Goal: Task Accomplishment & Management: Complete application form

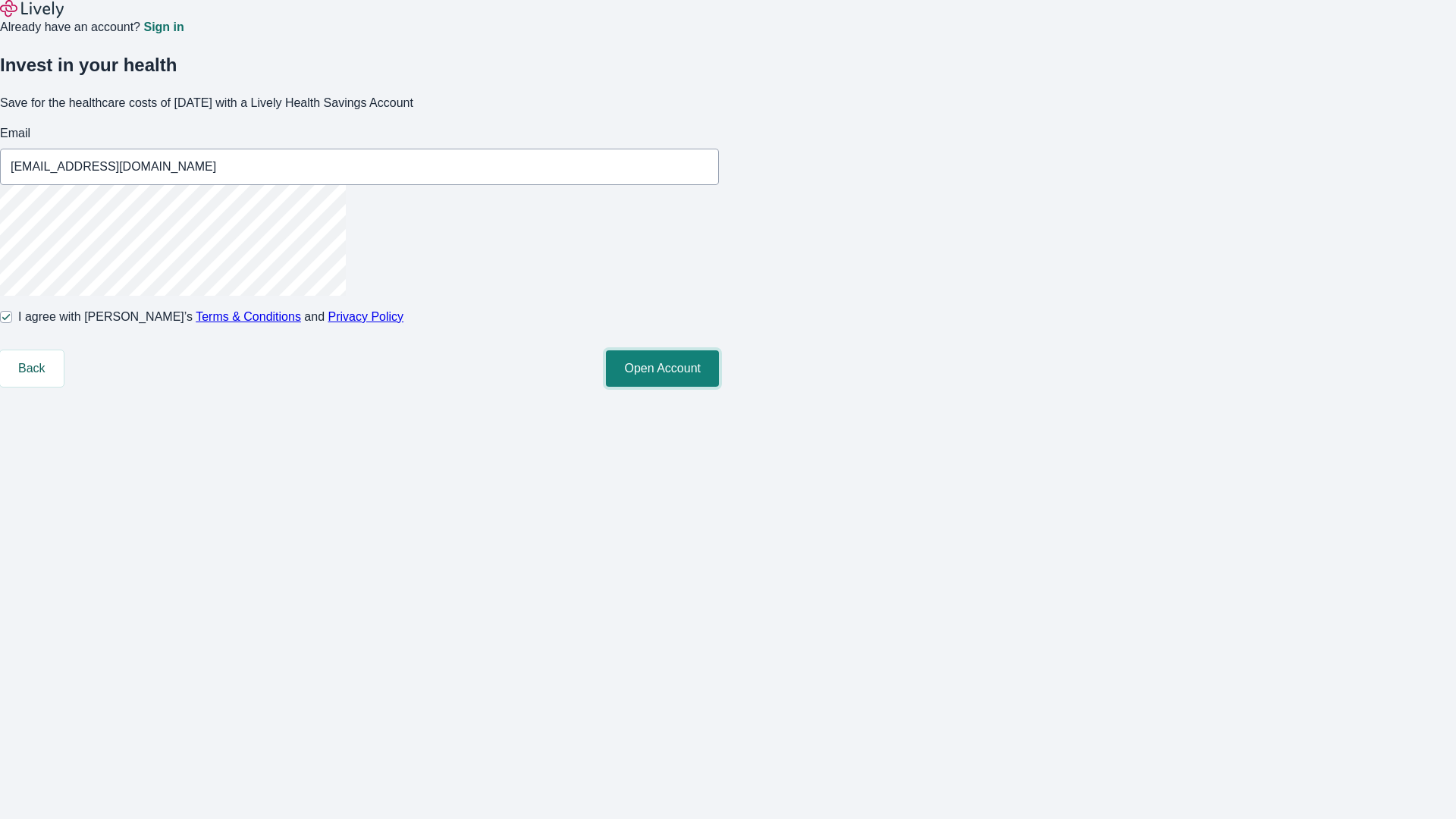
click at [719, 387] on button "Open Account" at bounding box center [662, 369] width 113 height 37
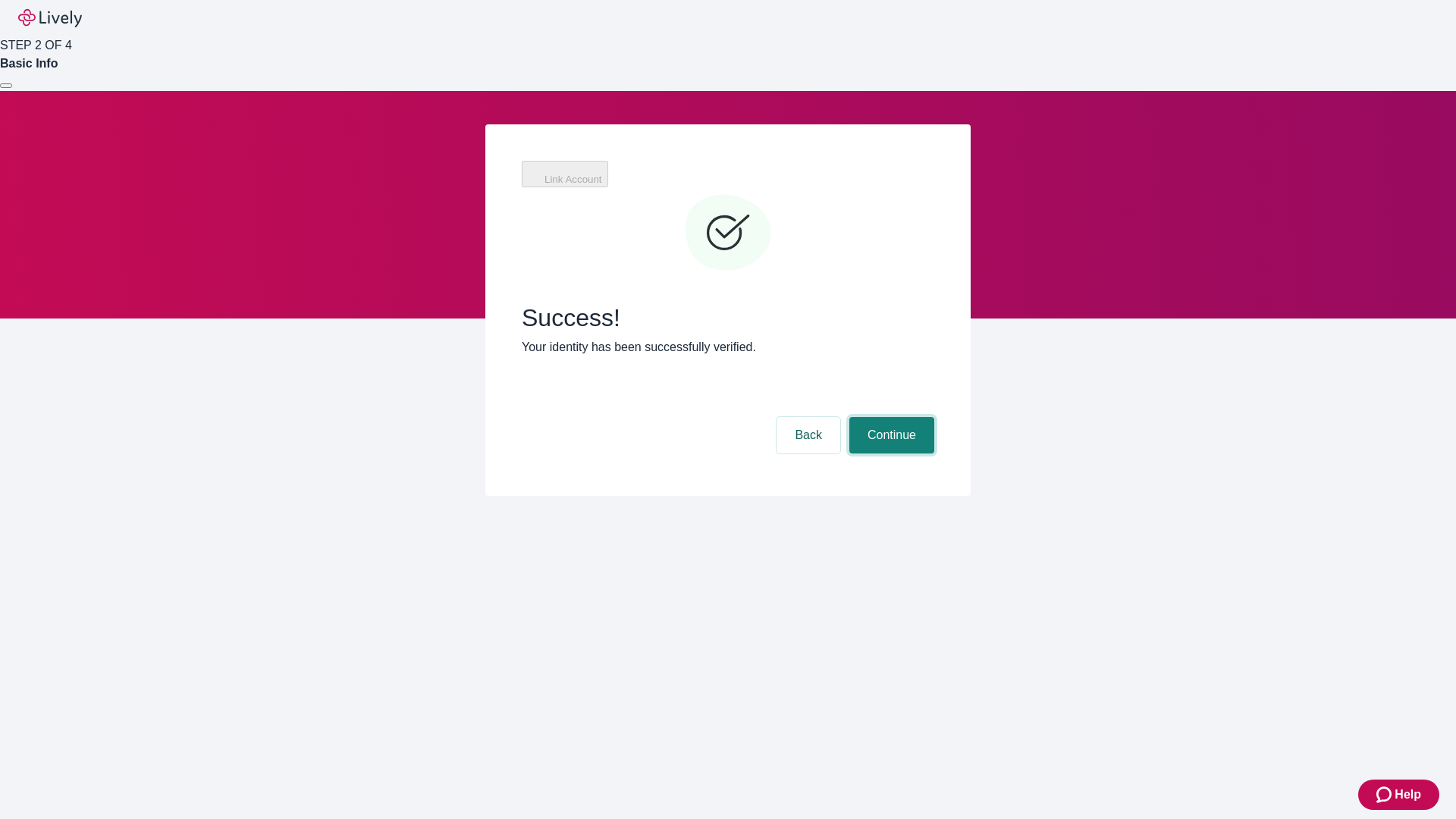
click at [890, 417] on button "Continue" at bounding box center [891, 436] width 85 height 37
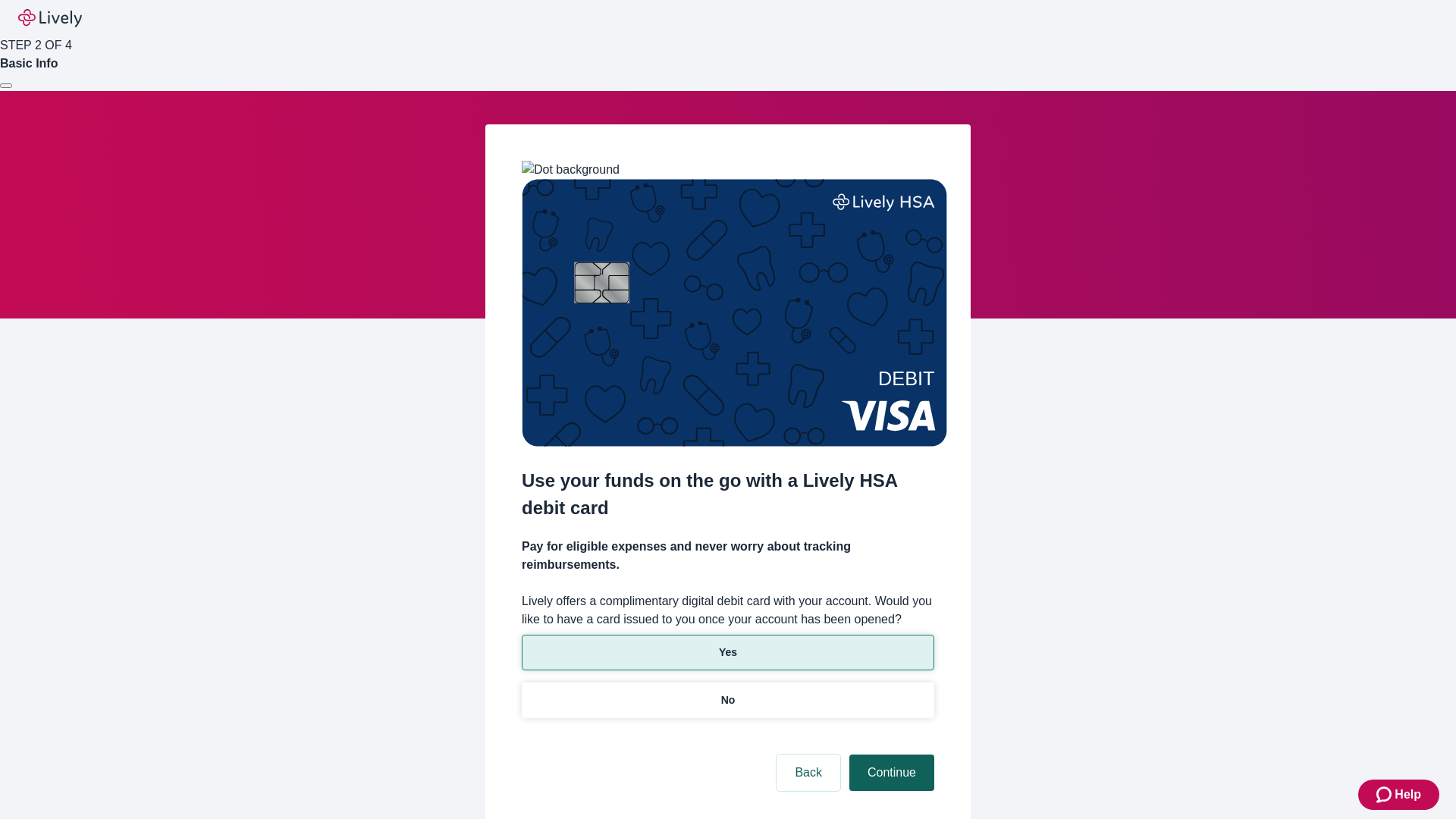
click at [728, 693] on p "No" at bounding box center [728, 701] width 15 height 16
click at [890, 755] on button "Continue" at bounding box center [891, 773] width 85 height 37
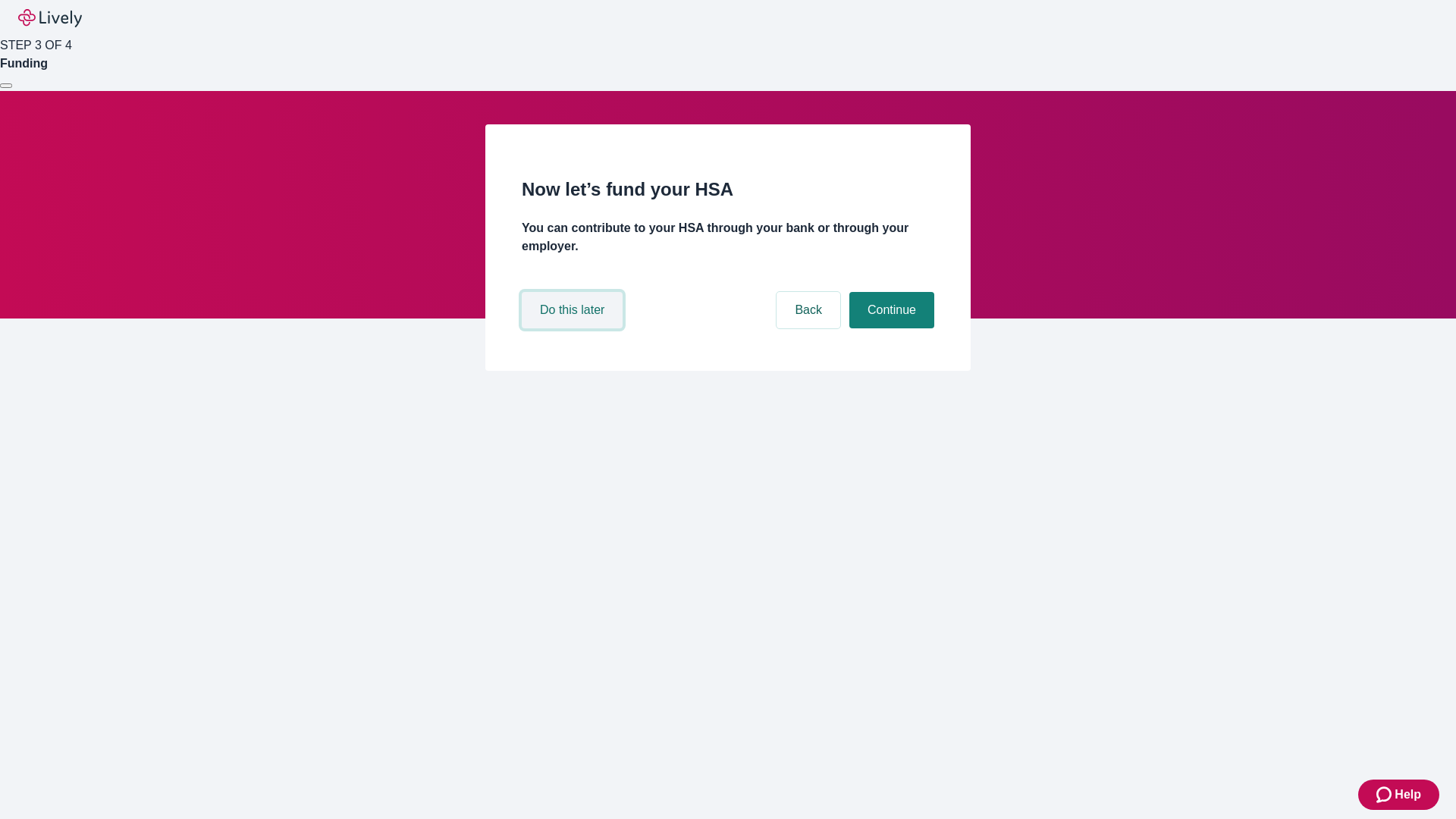
click at [574, 328] on button "Do this later" at bounding box center [572, 310] width 101 height 37
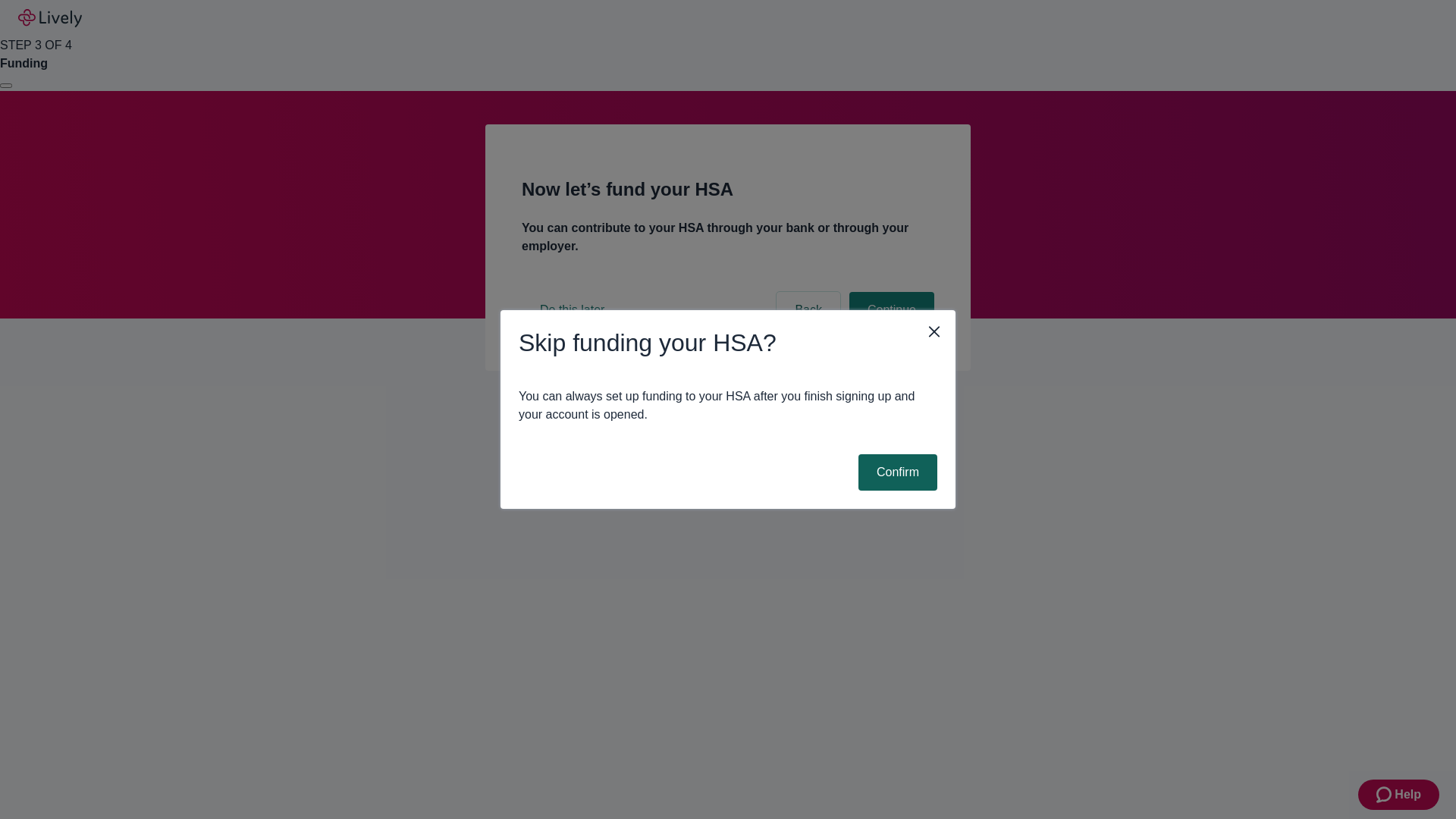
click at [896, 472] on button "Confirm" at bounding box center [897, 472] width 79 height 37
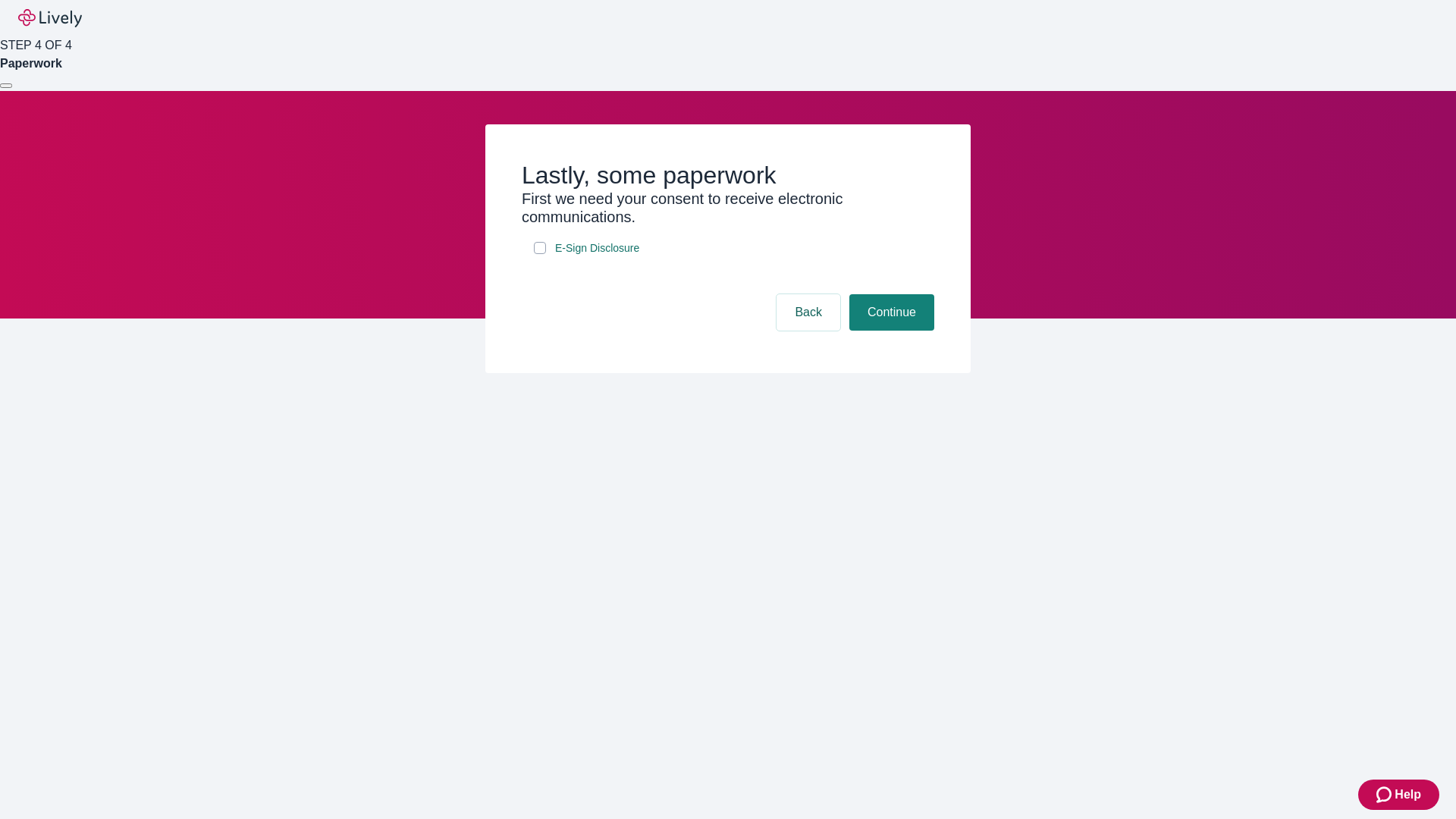
click at [540, 254] on input "E-Sign Disclosure" at bounding box center [540, 248] width 12 height 12
checkbox input "true"
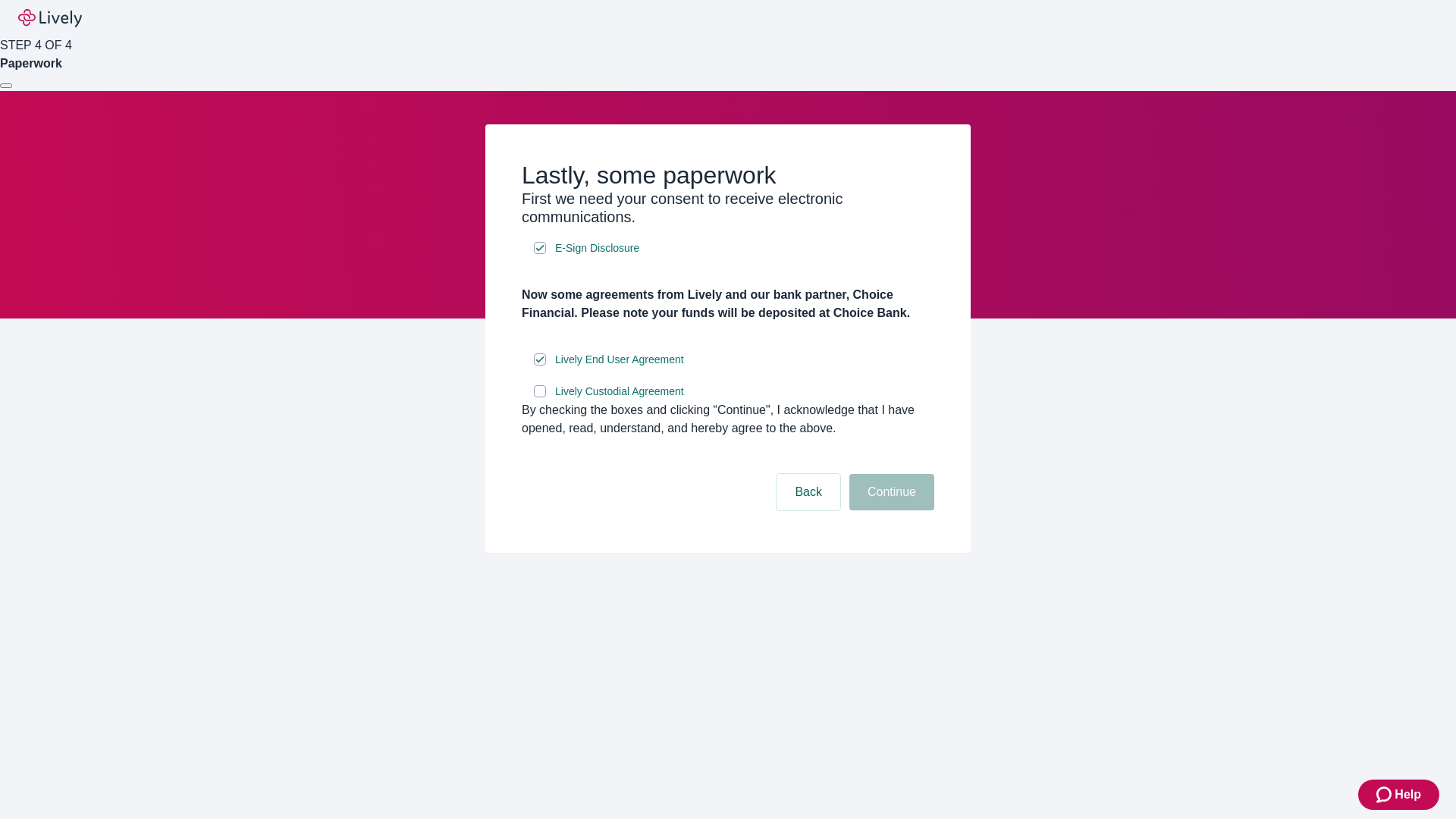
click at [540, 397] on input "Lively Custodial Agreement" at bounding box center [540, 391] width 12 height 12
checkbox input "true"
click at [890, 511] on button "Continue" at bounding box center [891, 492] width 85 height 37
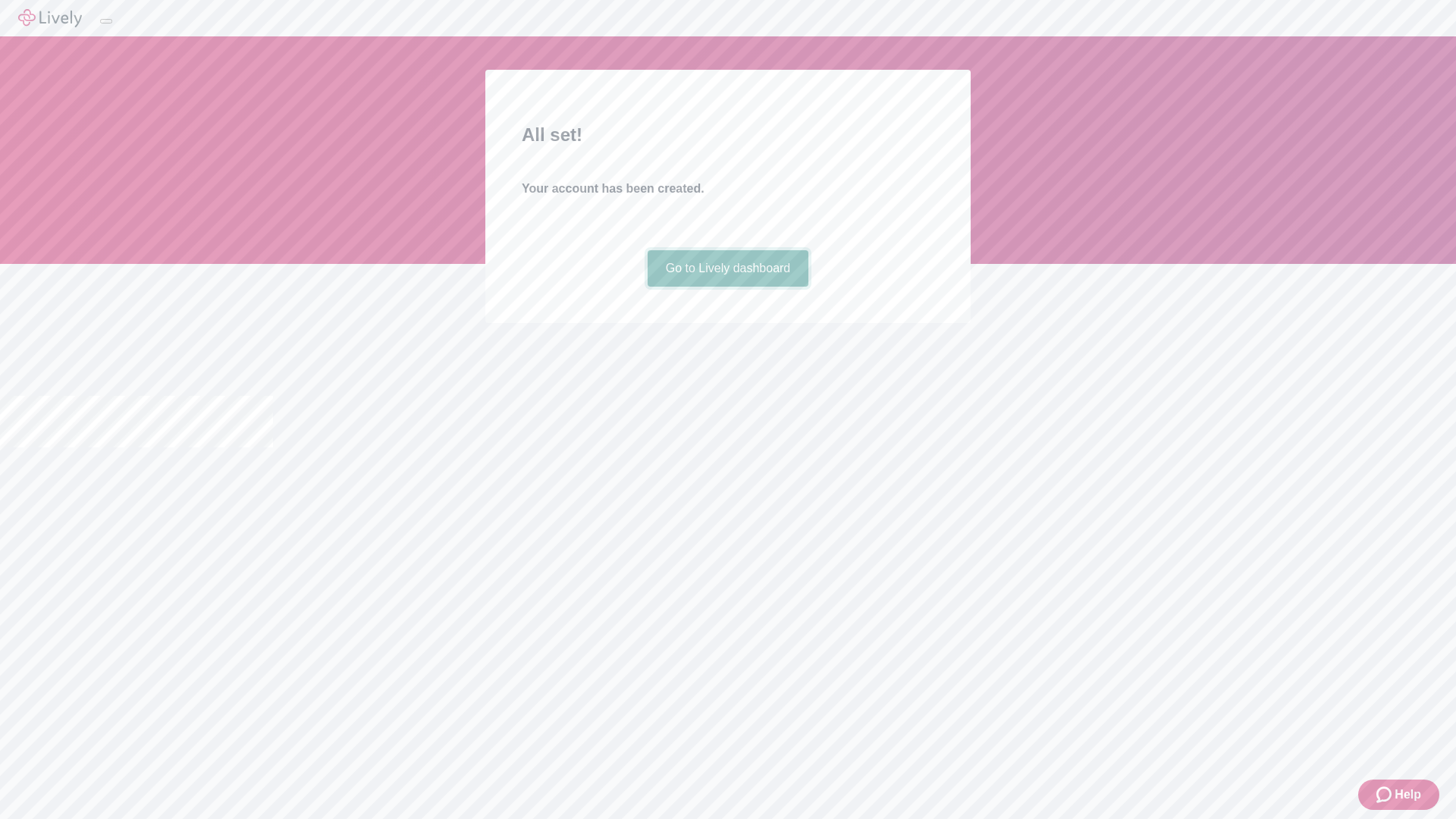
click at [728, 287] on link "Go to Lively dashboard" at bounding box center [728, 268] width 161 height 37
